Goal: Find specific page/section: Find specific page/section

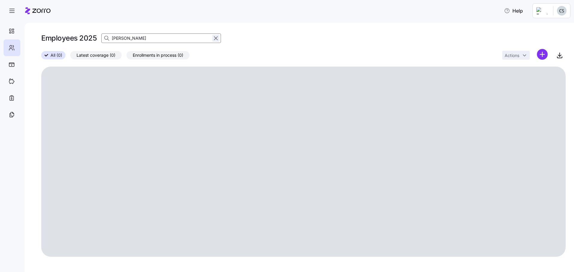
click at [213, 37] on icon "button" at bounding box center [215, 38] width 7 height 7
click at [105, 35] on span "button" at bounding box center [107, 38] width 11 height 11
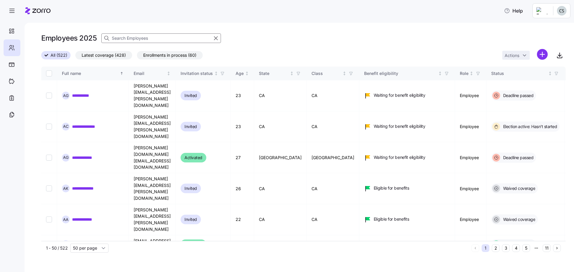
click at [143, 39] on input at bounding box center [161, 38] width 120 height 10
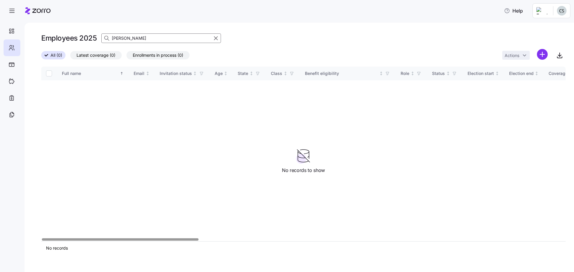
click at [116, 40] on input "[PERSON_NAME]" at bounding box center [161, 38] width 120 height 10
type input "lesser"
click at [135, 37] on input "lesser" at bounding box center [161, 38] width 120 height 10
